Goal: Task Accomplishment & Management: Manage account settings

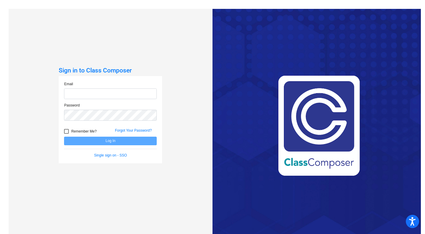
type input "[EMAIL_ADDRESS][DOMAIN_NAME]"
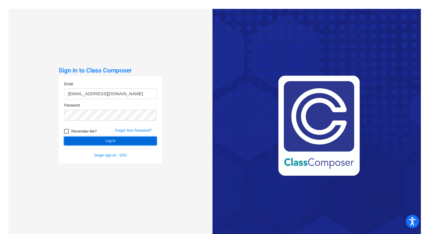
click at [112, 140] on button "Log In" at bounding box center [110, 140] width 93 height 9
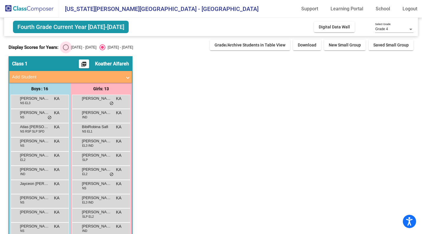
click at [63, 47] on div "Select an option" at bounding box center [66, 47] width 6 height 6
click at [66, 50] on input "[DATE] - [DATE]" at bounding box center [66, 50] width 0 height 0
radio input "true"
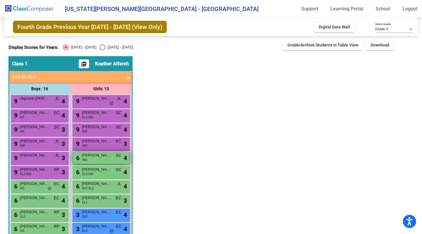
scroll to position [97, 0]
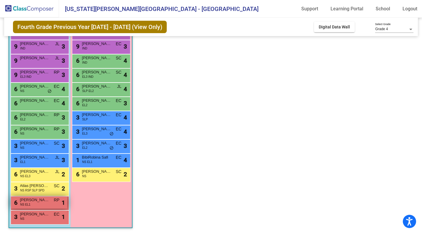
click at [49, 205] on div "6 [PERSON_NAME] EL1 RP lock do_not_disturb_alt 1" at bounding box center [39, 202] width 56 height 12
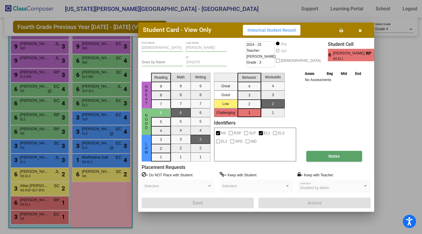
click at [330, 155] on span "Notes" at bounding box center [334, 156] width 11 height 5
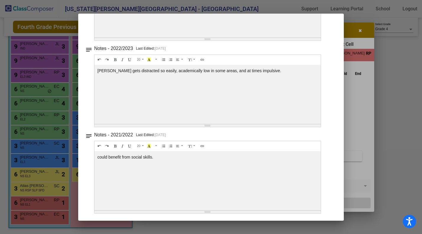
scroll to position [186, 0]
click at [359, 28] on div at bounding box center [211, 117] width 422 height 234
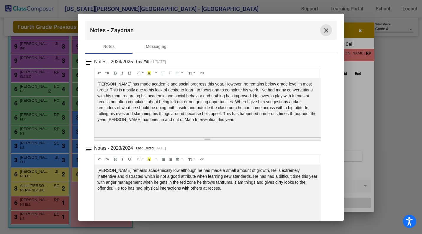
click at [327, 32] on button "close" at bounding box center [326, 30] width 12 height 12
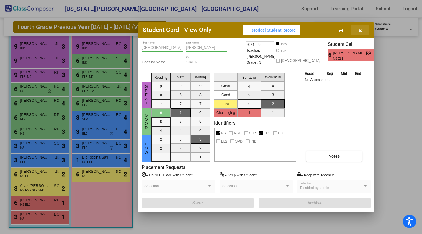
click at [364, 31] on button "button" at bounding box center [360, 30] width 19 height 11
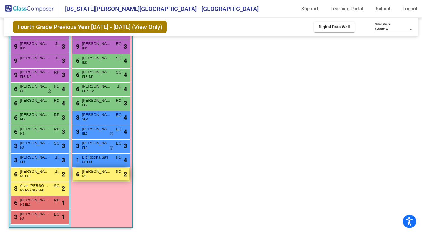
click at [113, 169] on div "6 [PERSON_NAME] SC lock do_not_disturb_alt 2" at bounding box center [101, 174] width 56 height 12
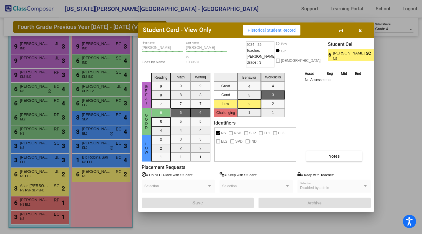
click at [270, 61] on div "2024 - 25 Teacher: [PERSON_NAME] Grade : 3" at bounding box center [260, 54] width 28 height 26
click at [328, 153] on button "Notes" at bounding box center [334, 156] width 56 height 11
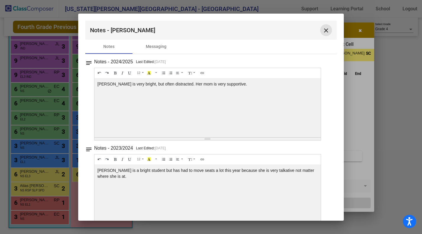
click at [323, 33] on mat-icon "close" at bounding box center [326, 30] width 7 height 7
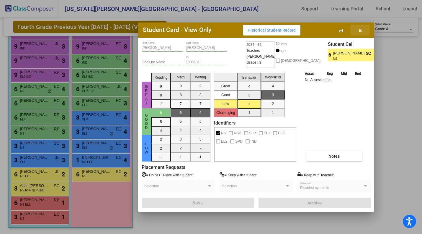
click at [361, 31] on icon "button" at bounding box center [360, 30] width 3 height 4
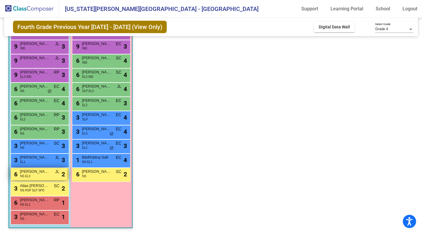
click at [43, 172] on span "[PERSON_NAME]" at bounding box center [35, 171] width 30 height 6
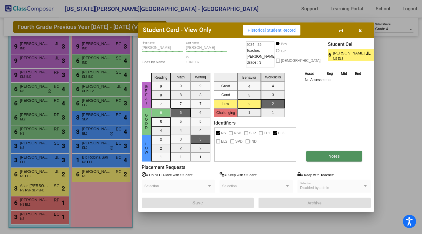
click at [330, 160] on button "Notes" at bounding box center [334, 156] width 56 height 11
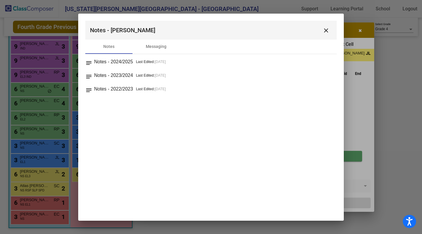
click at [330, 81] on div "notes Notes - 2023/2024 Last Edited: [DATE]" at bounding box center [211, 76] width 252 height 10
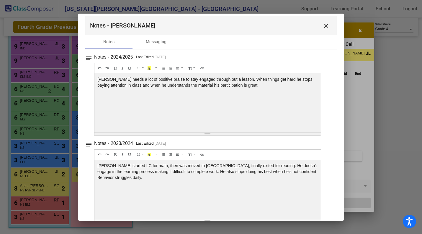
scroll to position [100, 0]
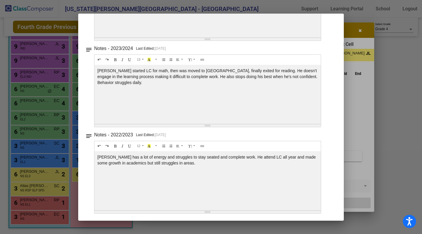
click at [358, 30] on div at bounding box center [211, 117] width 422 height 234
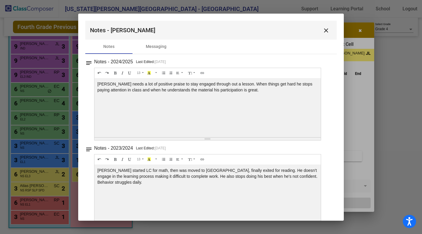
click at [315, 27] on mat-toolbar "Notes - [PERSON_NAME] close" at bounding box center [211, 30] width 252 height 19
click at [320, 29] on button "close" at bounding box center [326, 30] width 12 height 12
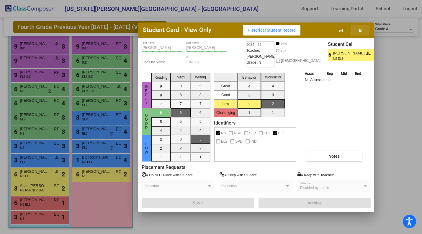
click at [356, 32] on button "button" at bounding box center [360, 30] width 19 height 11
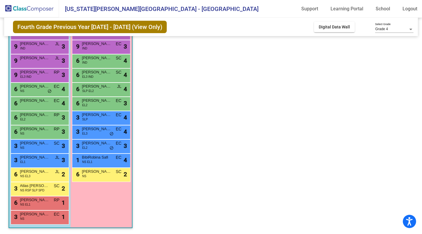
click at [356, 32] on div "Incoming Digital Data Wall" at bounding box center [361, 27] width 95 height 11
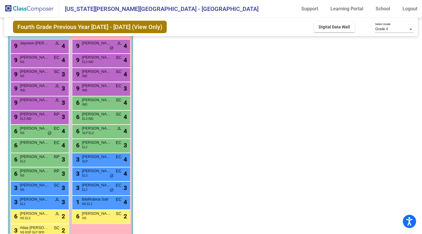
scroll to position [48, 0]
